Goal: Information Seeking & Learning: Learn about a topic

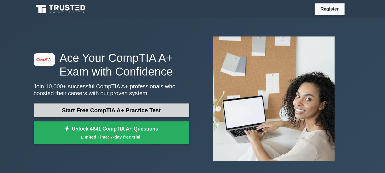
click at [110, 114] on link "Start Free CompTIA A+ Practice Test" at bounding box center [112, 110] width 156 height 14
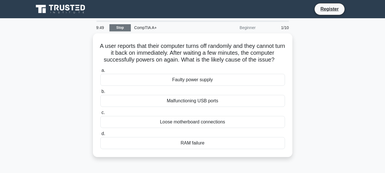
click at [121, 27] on link "Stop" at bounding box center [119, 27] width 21 height 7
